Goal: Navigation & Orientation: Find specific page/section

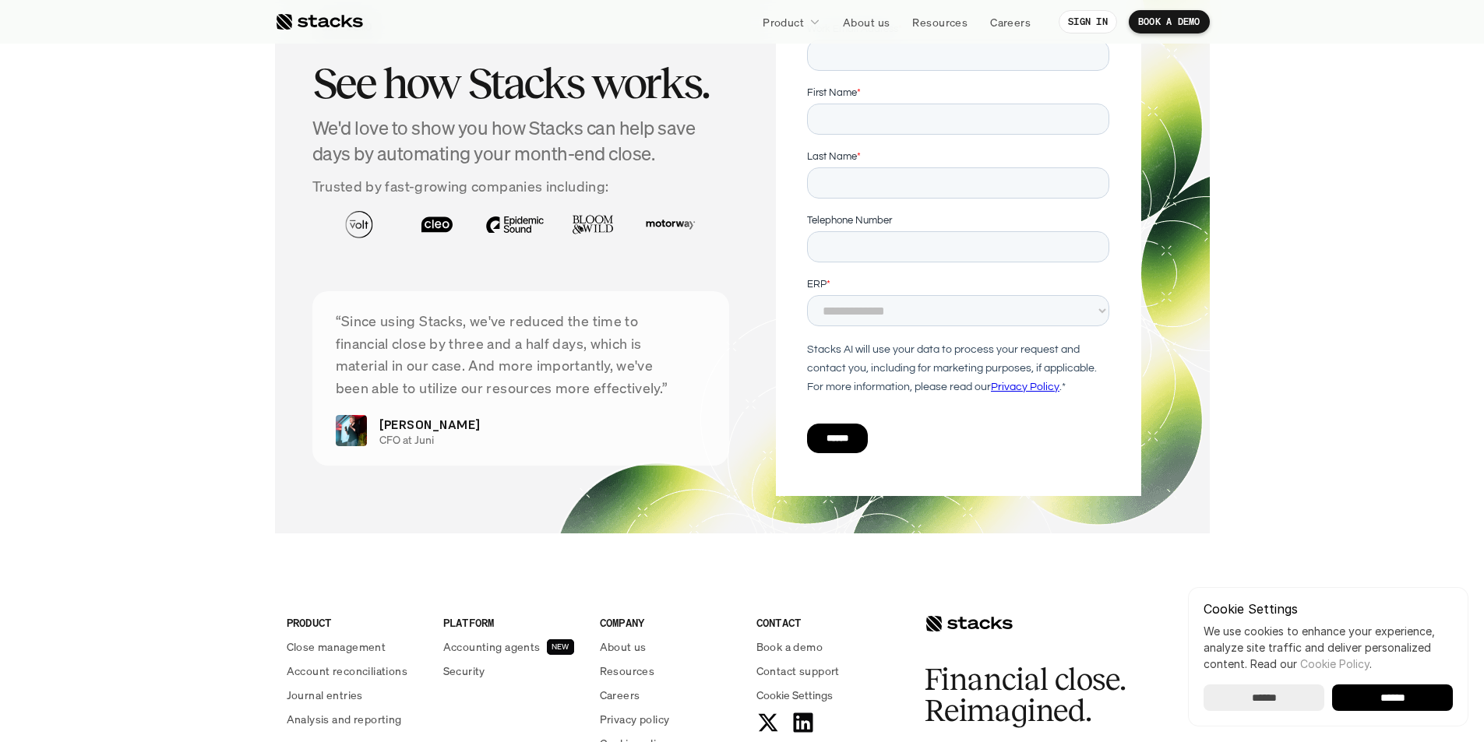
scroll to position [5674, 0]
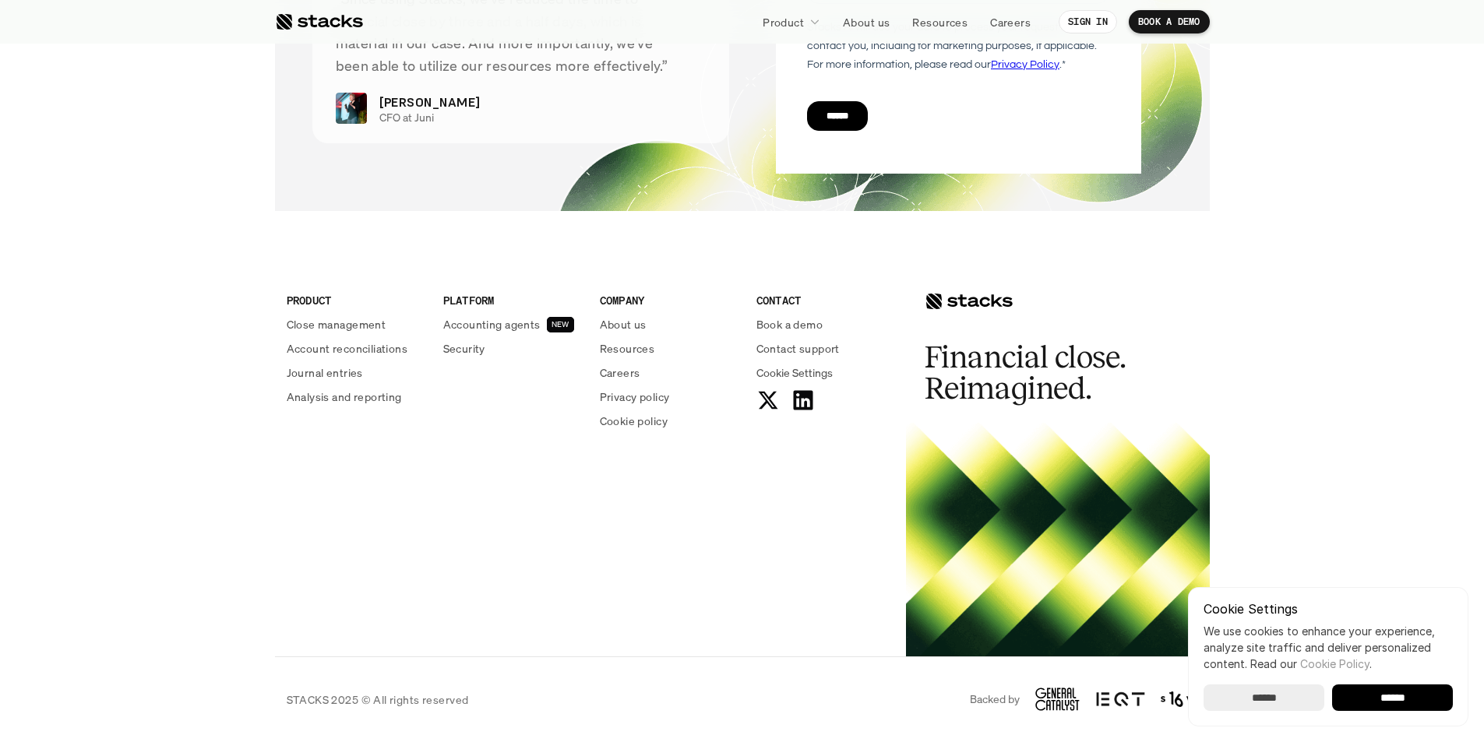
scroll to position [5674, 0]
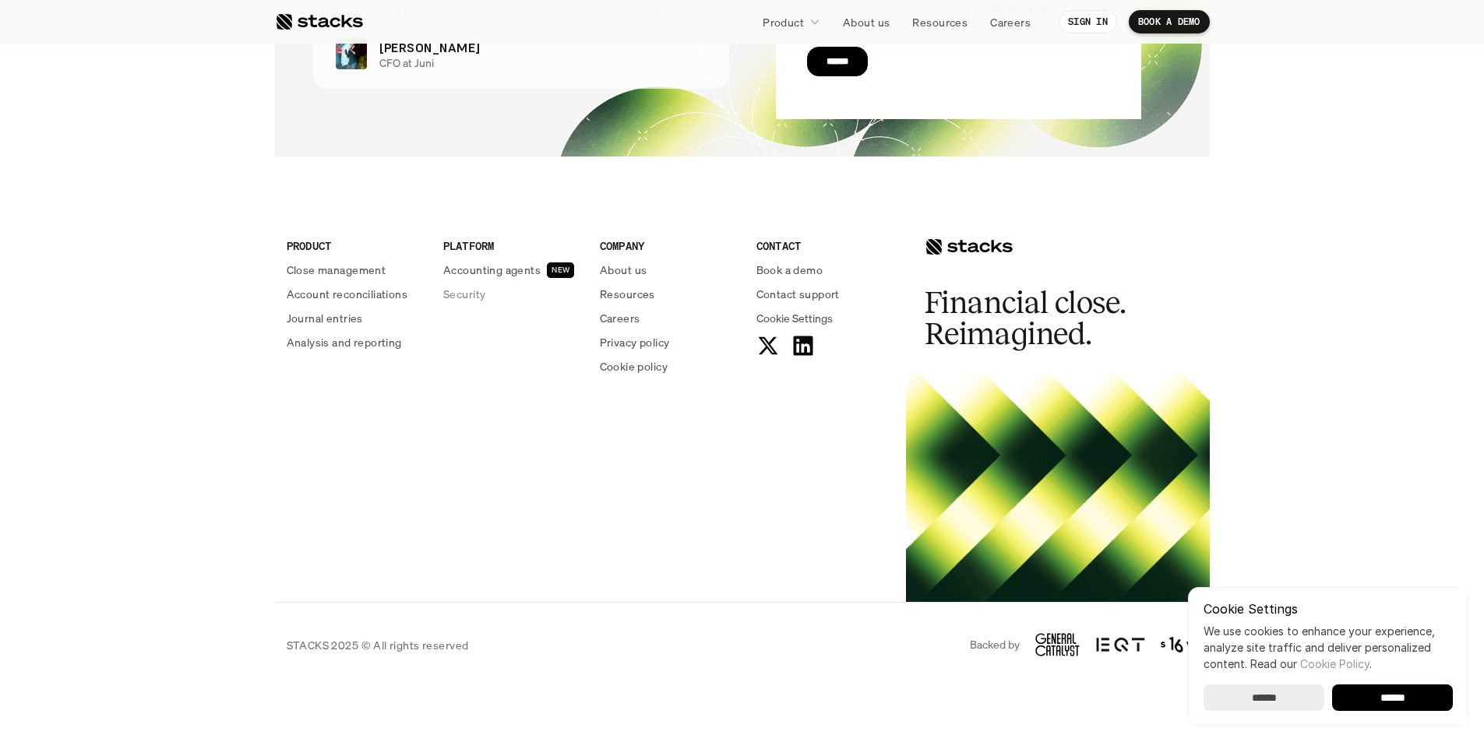
click at [620, 271] on p "About us" at bounding box center [623, 270] width 47 height 16
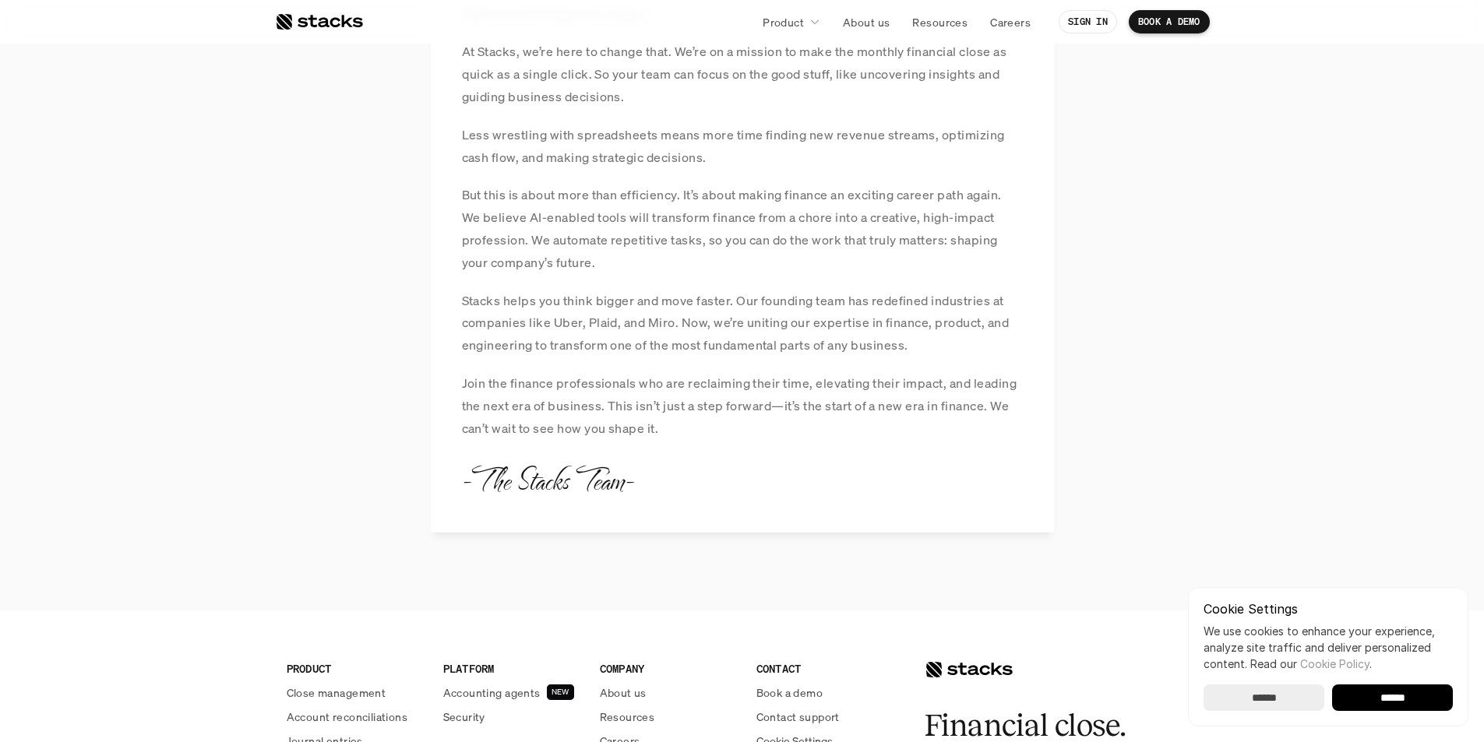
scroll to position [1823, 0]
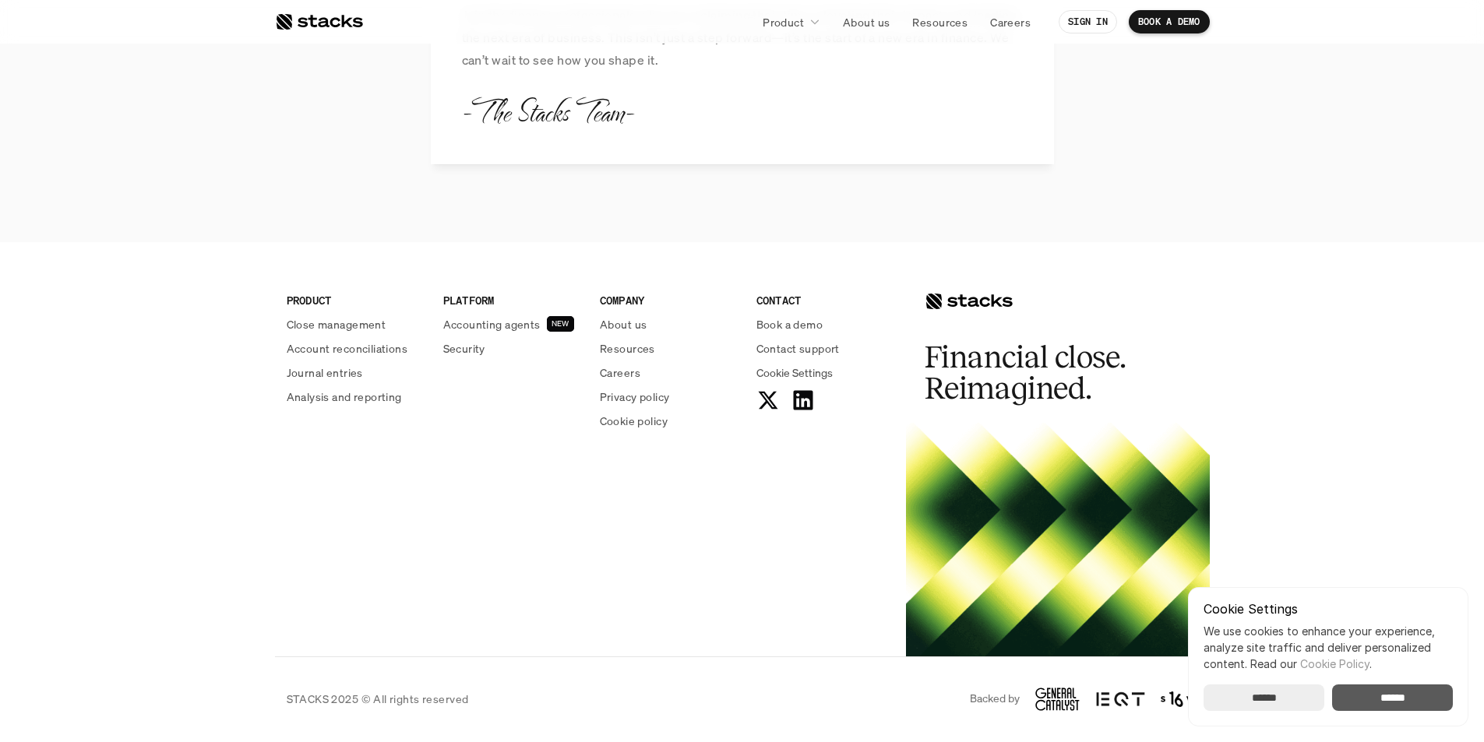
click at [1272, 695] on input "******" at bounding box center [1264, 698] width 121 height 26
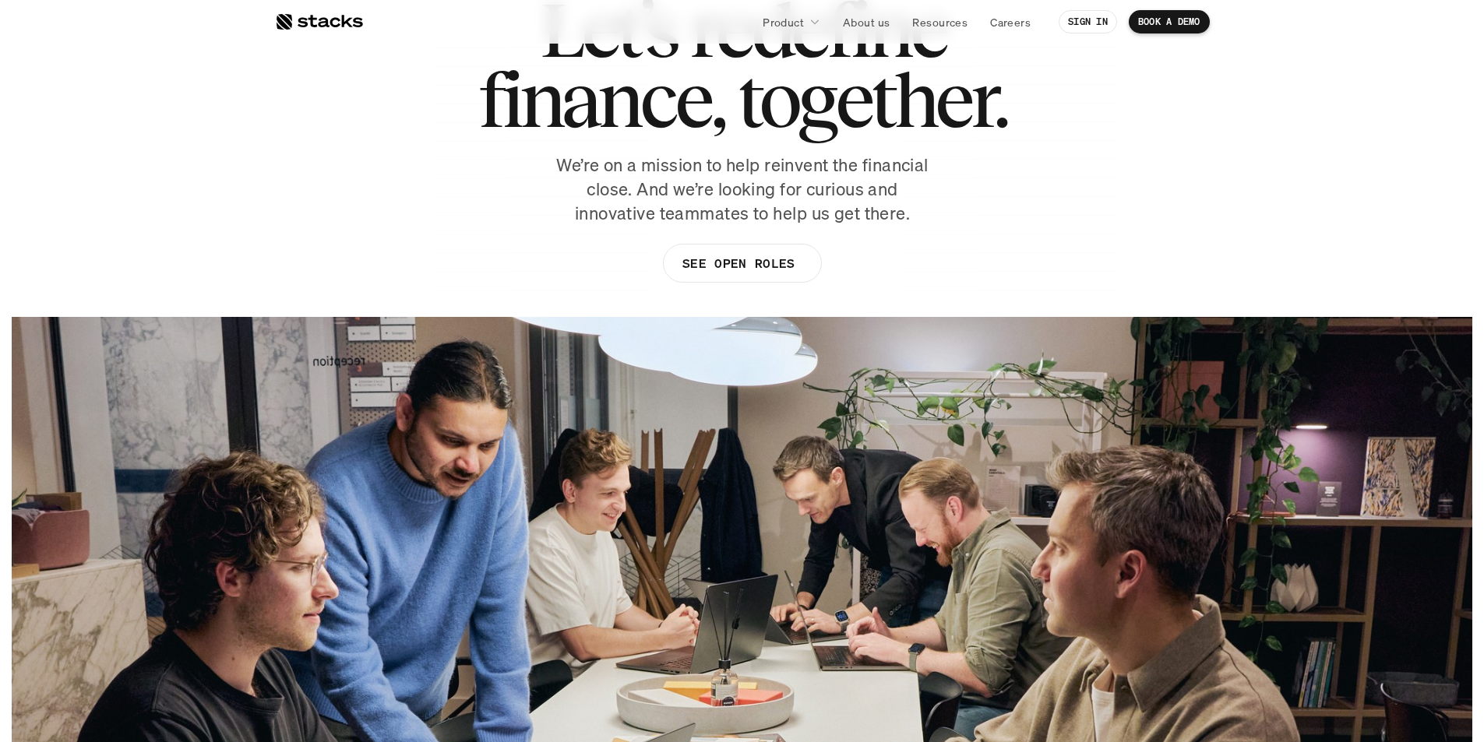
scroll to position [0, 0]
